Goal: Task Accomplishment & Management: Complete application form

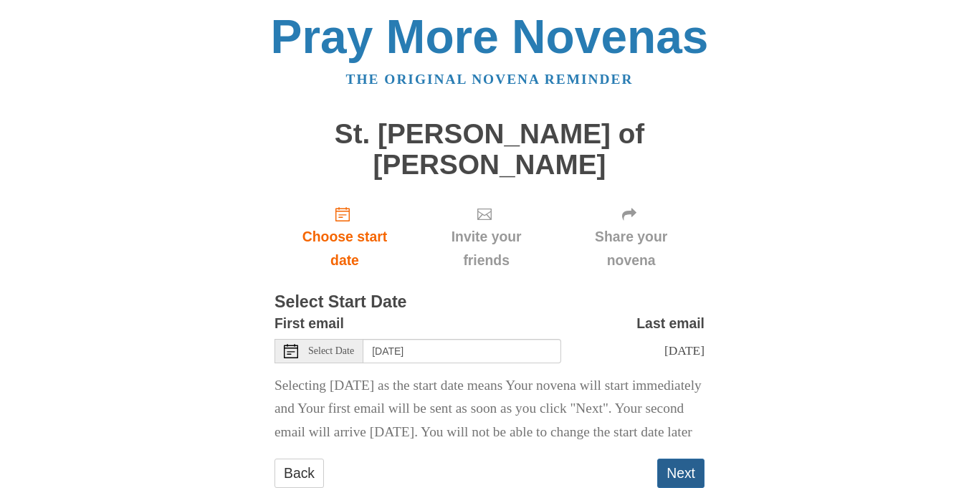
click at [673, 463] on button "Next" at bounding box center [681, 473] width 47 height 29
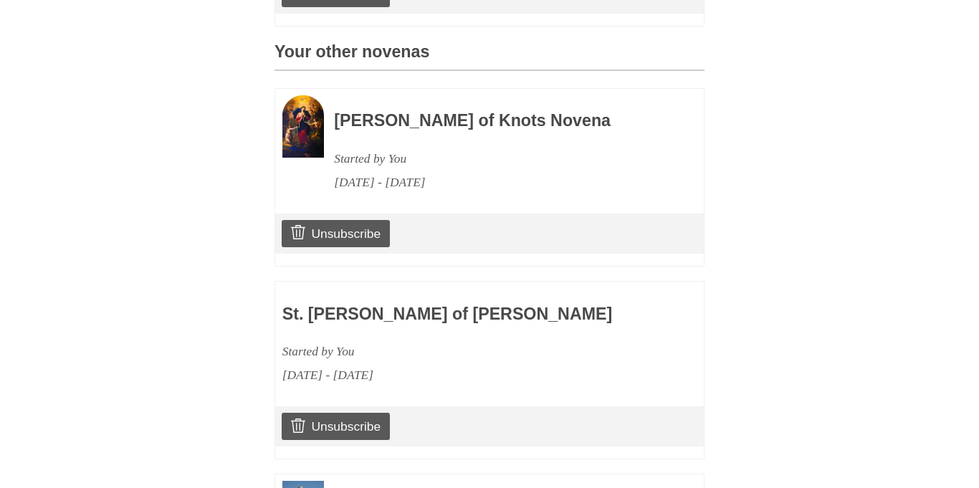
scroll to position [1831, 0]
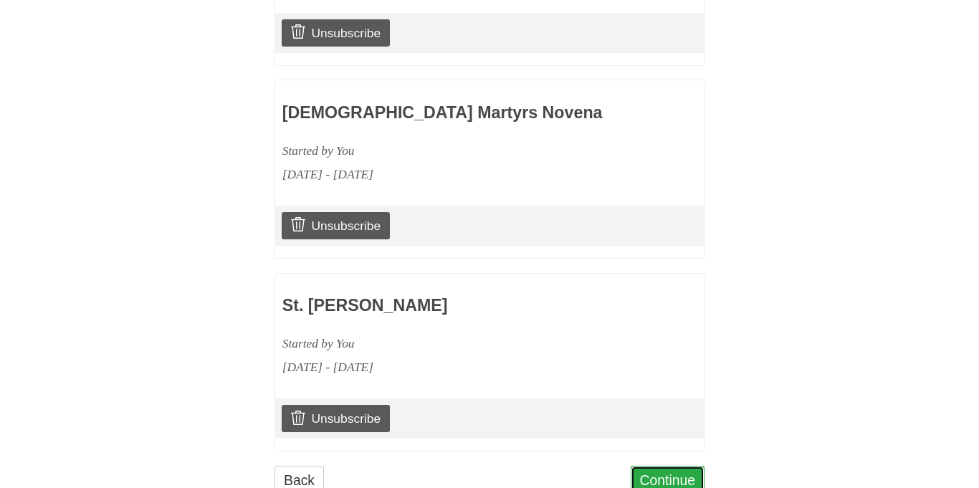
click at [674, 466] on link "Continue" at bounding box center [668, 480] width 75 height 29
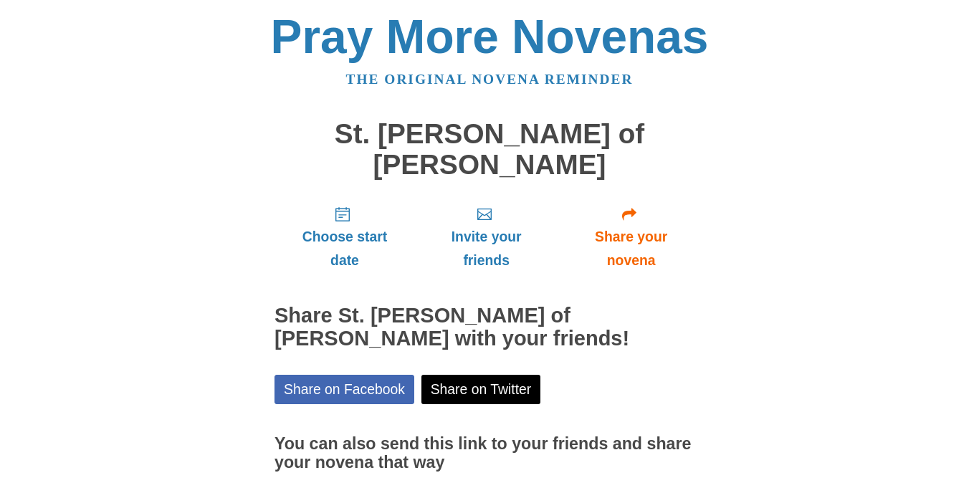
scroll to position [87, 0]
